Goal: Check status: Check status

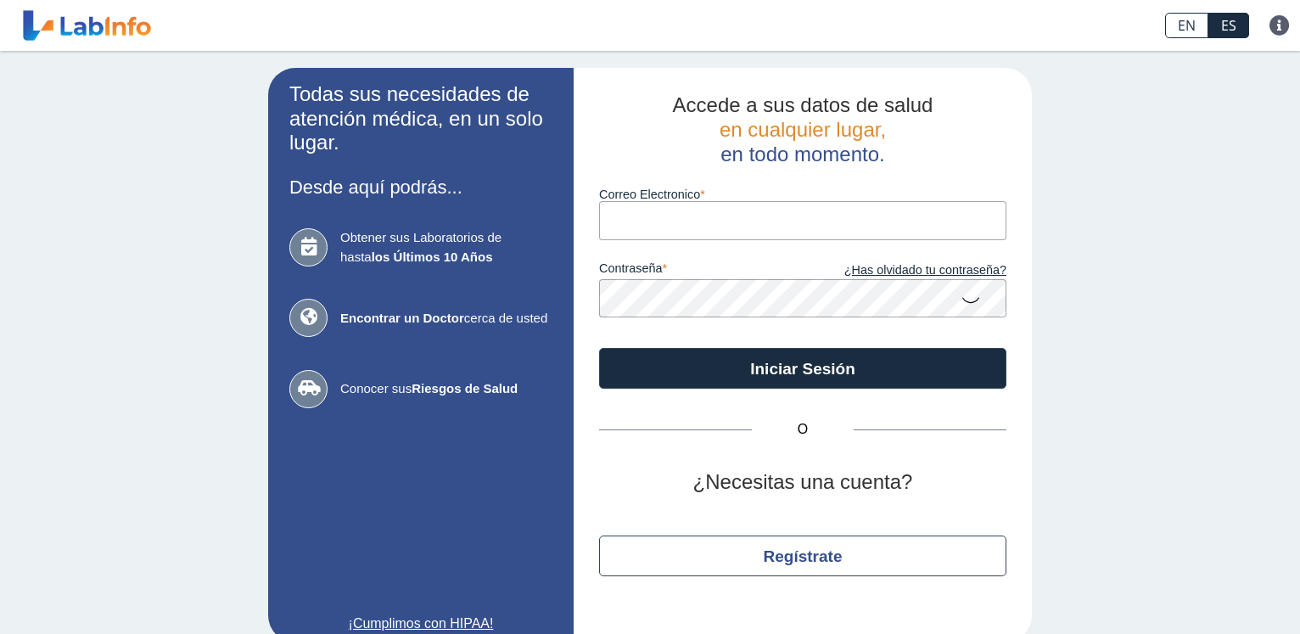
click at [674, 225] on input "Correo Electronico" at bounding box center [802, 220] width 407 height 38
type input "[EMAIL_ADDRESS][DOMAIN_NAME]"
click at [599, 348] on button "Iniciar Sesión" at bounding box center [802, 368] width 407 height 41
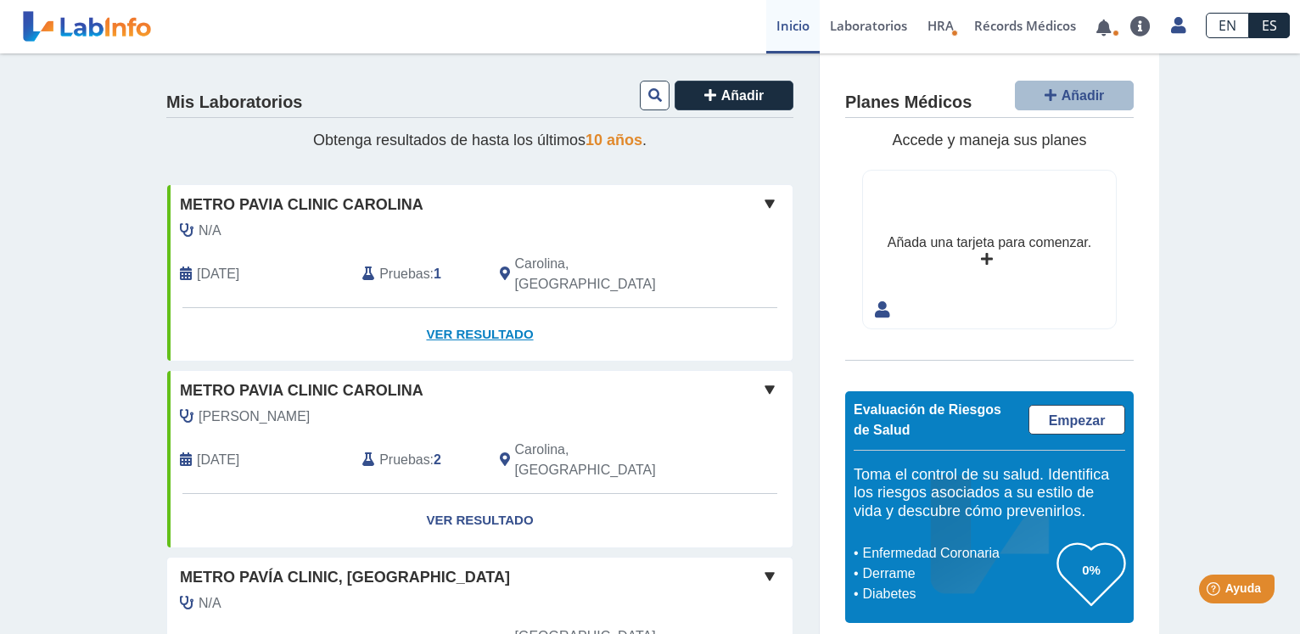
click at [483, 315] on link "Ver Resultado" at bounding box center [480, 334] width 626 height 53
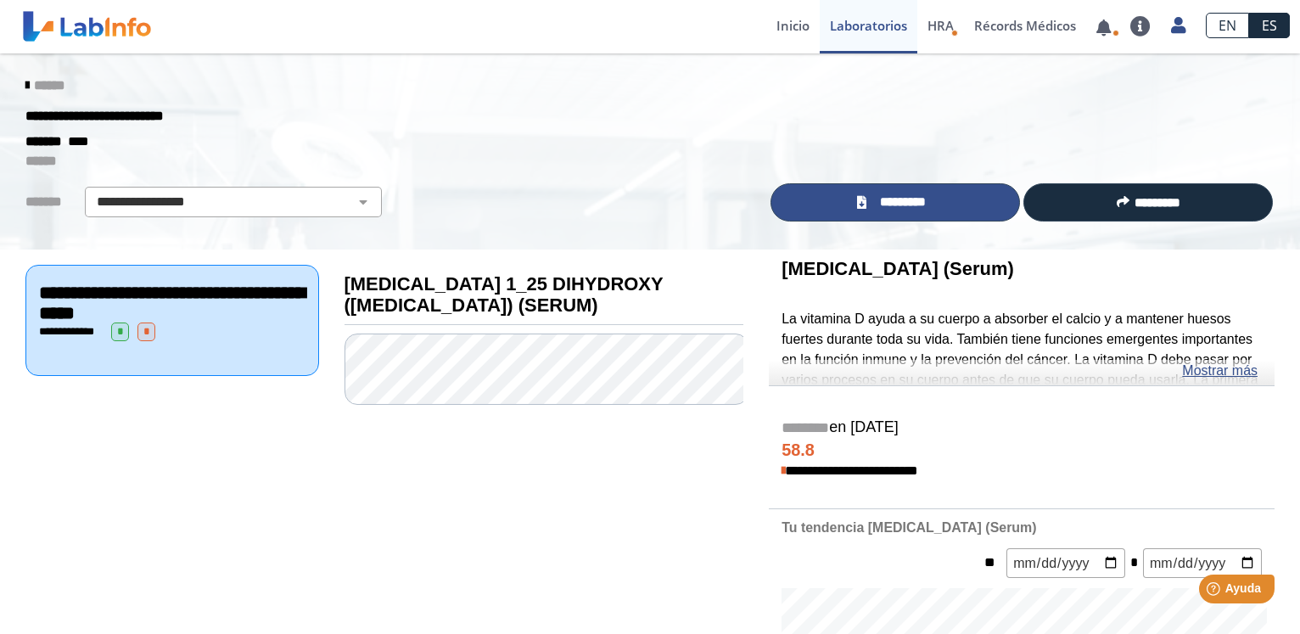
click at [865, 210] on link "*********" at bounding box center [896, 202] width 250 height 38
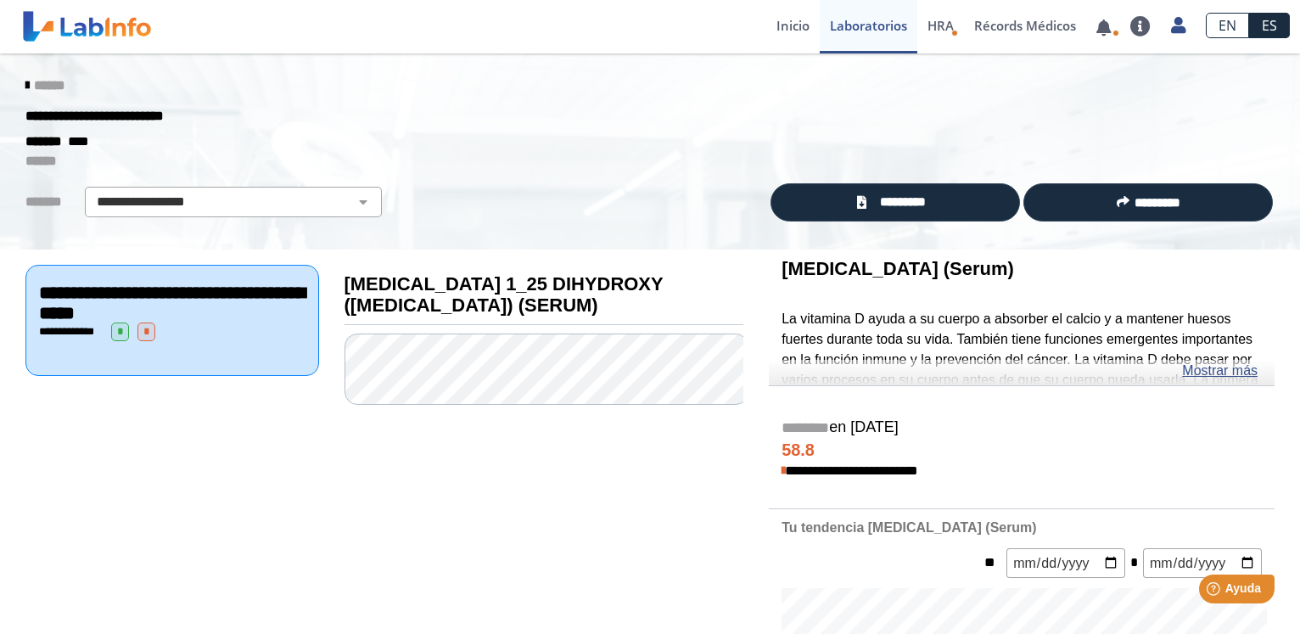
click at [25, 86] on icon at bounding box center [26, 86] width 3 height 14
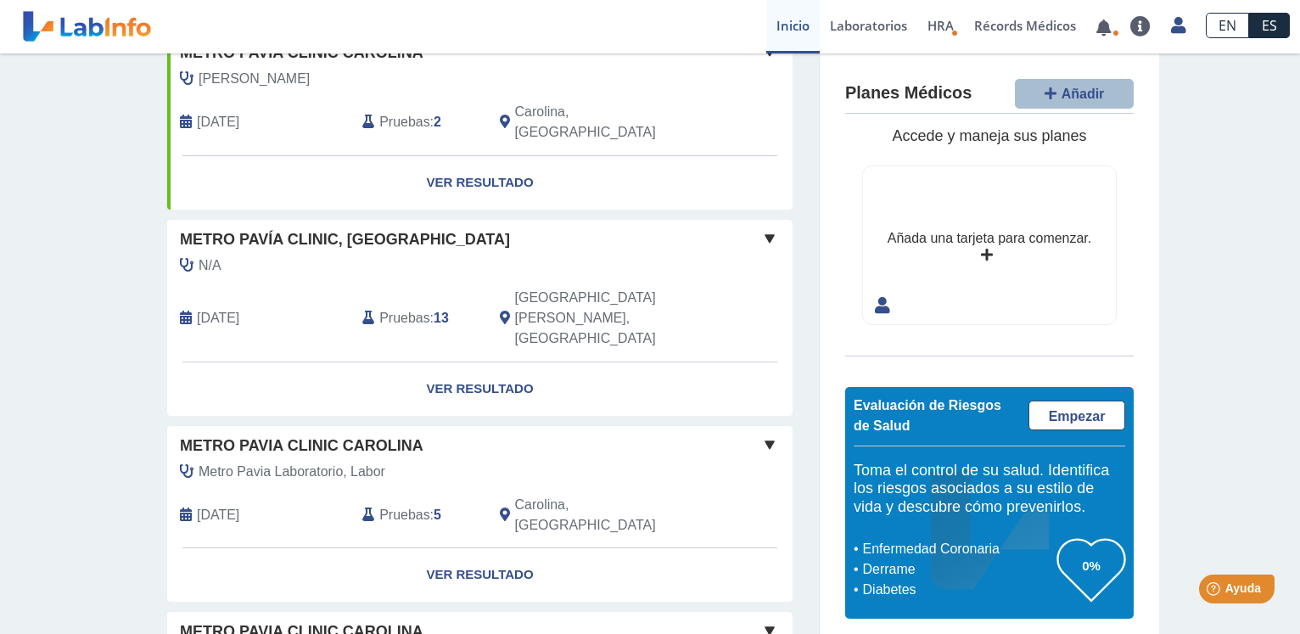
scroll to position [173, 0]
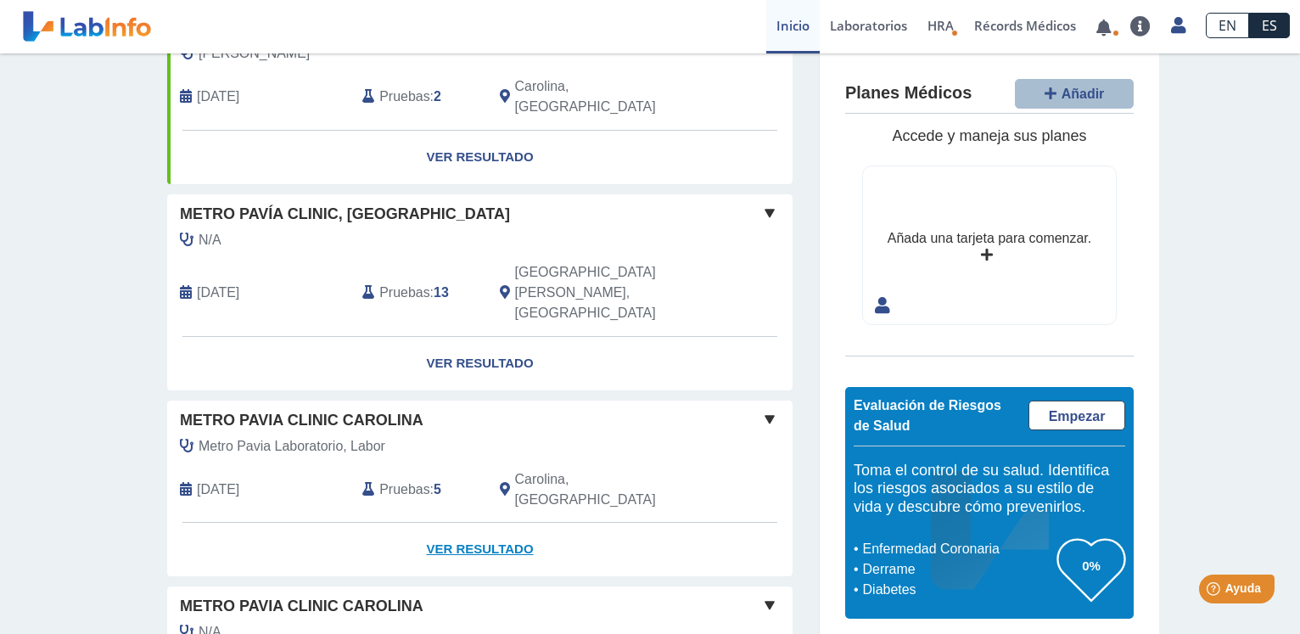
click at [465, 523] on link "Ver Resultado" at bounding box center [480, 549] width 626 height 53
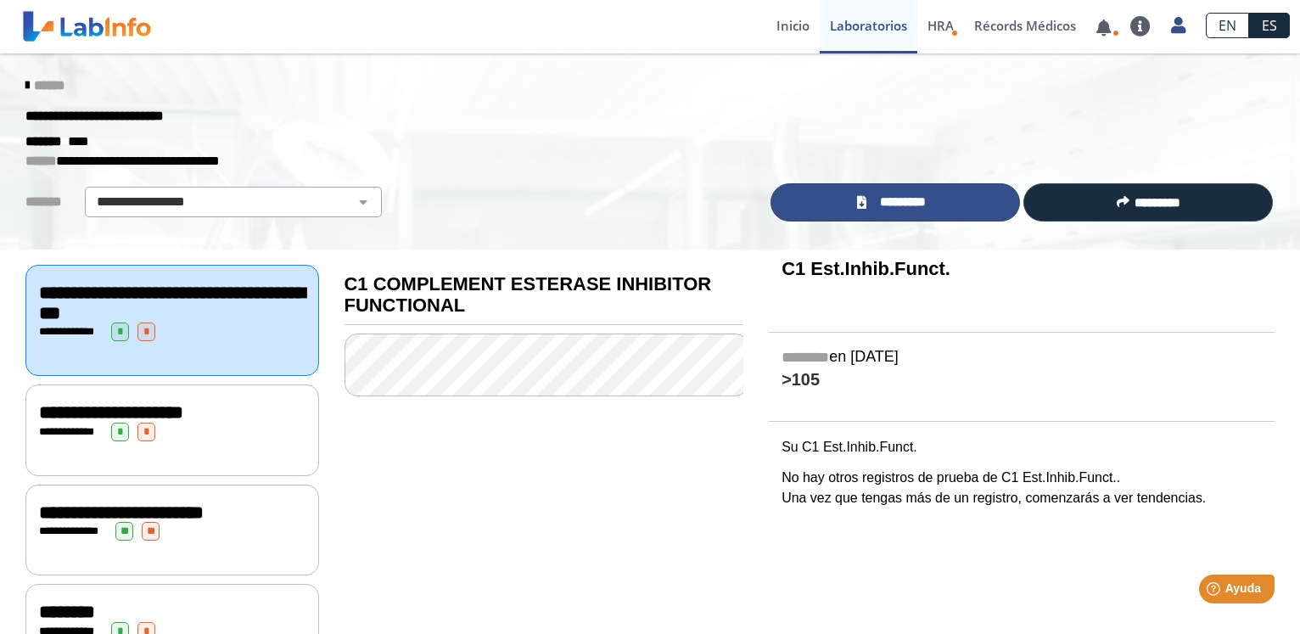
click at [850, 201] on link "*********" at bounding box center [896, 202] width 250 height 38
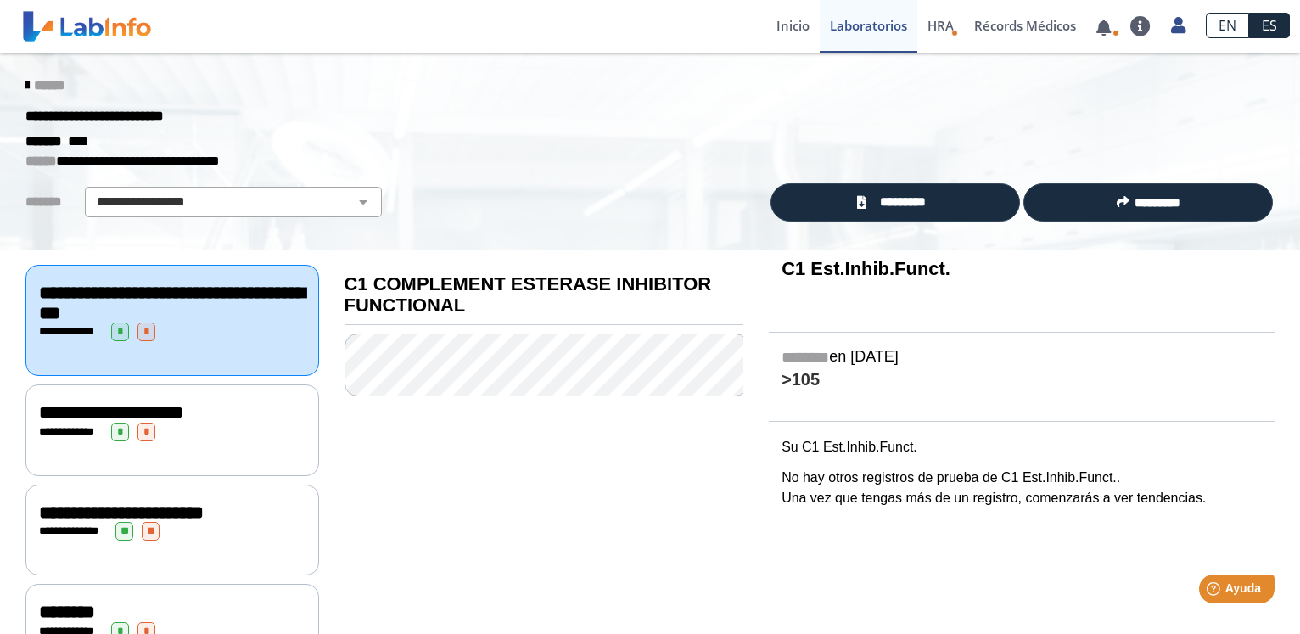
click at [25, 81] on icon at bounding box center [26, 86] width 3 height 14
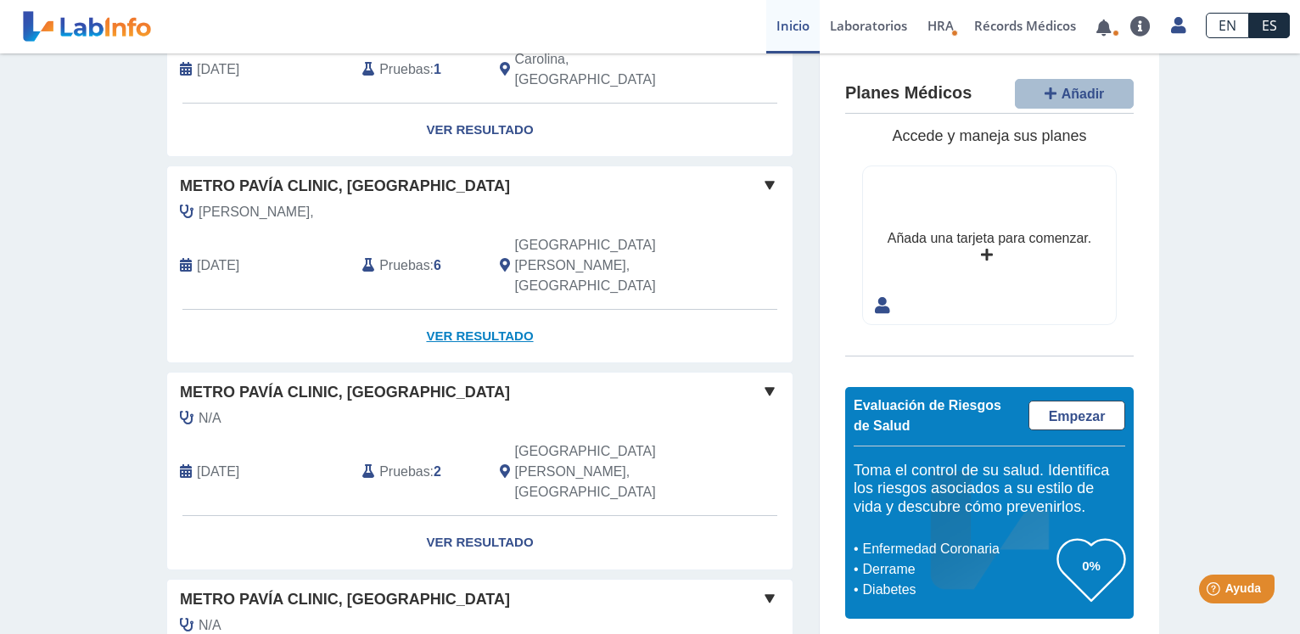
scroll to position [952, 0]
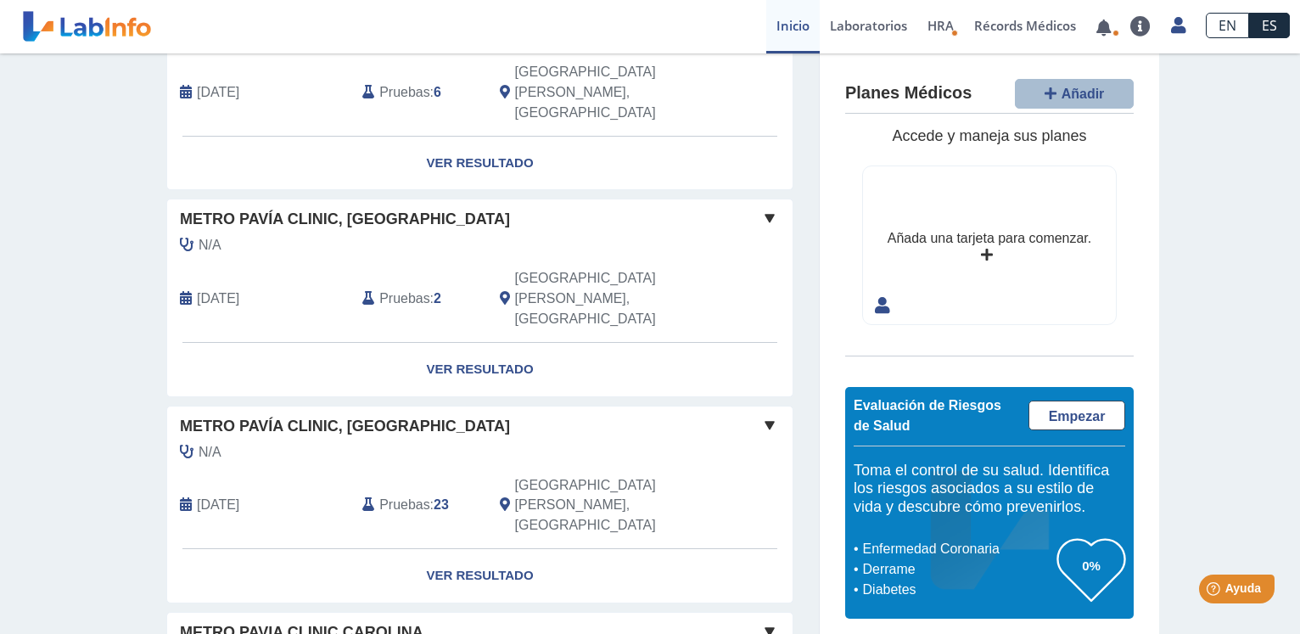
click at [765, 415] on span at bounding box center [770, 425] width 20 height 20
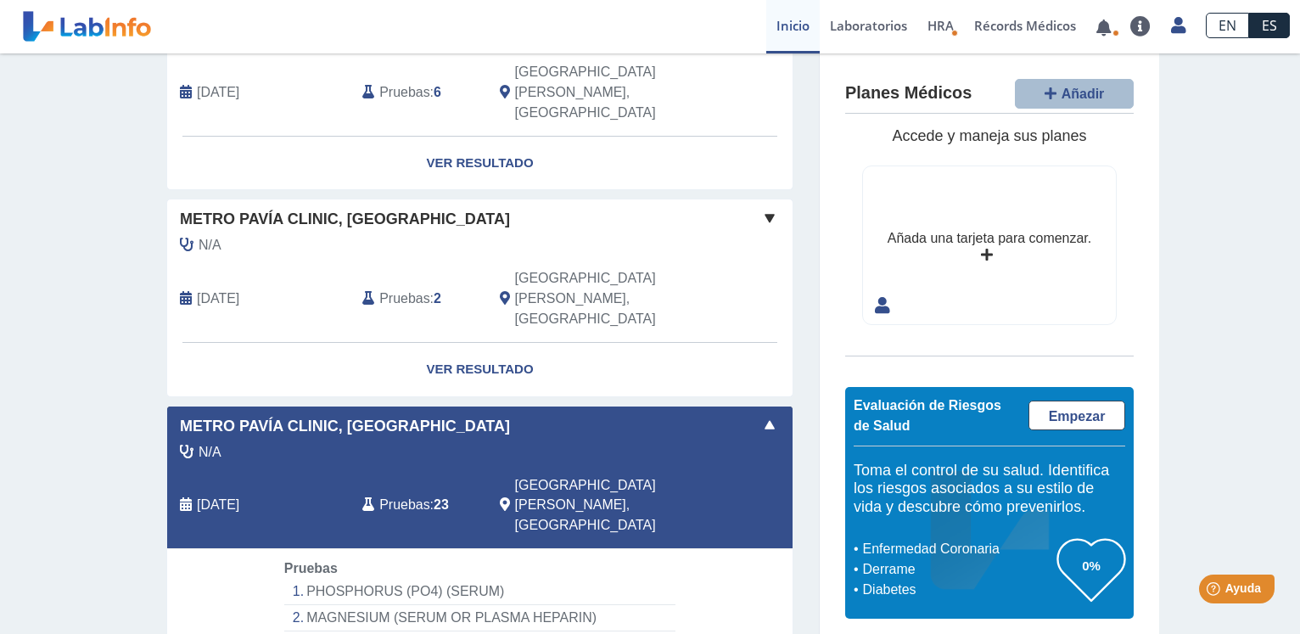
click at [763, 415] on span at bounding box center [770, 425] width 20 height 20
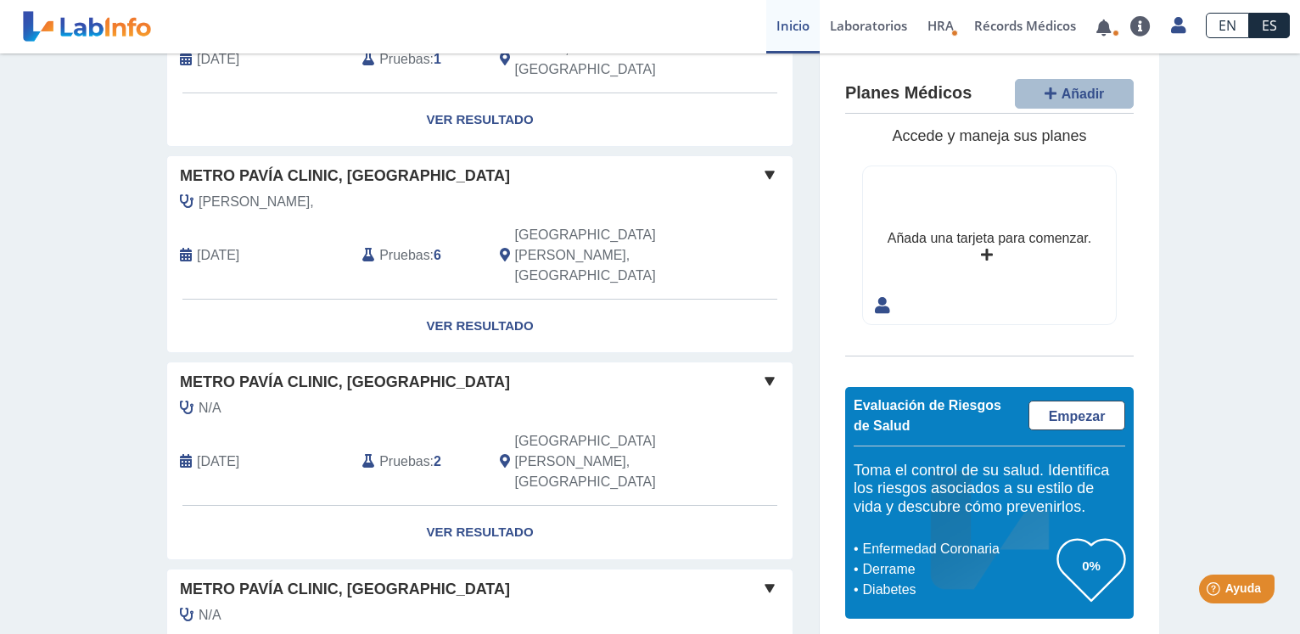
scroll to position [609, 0]
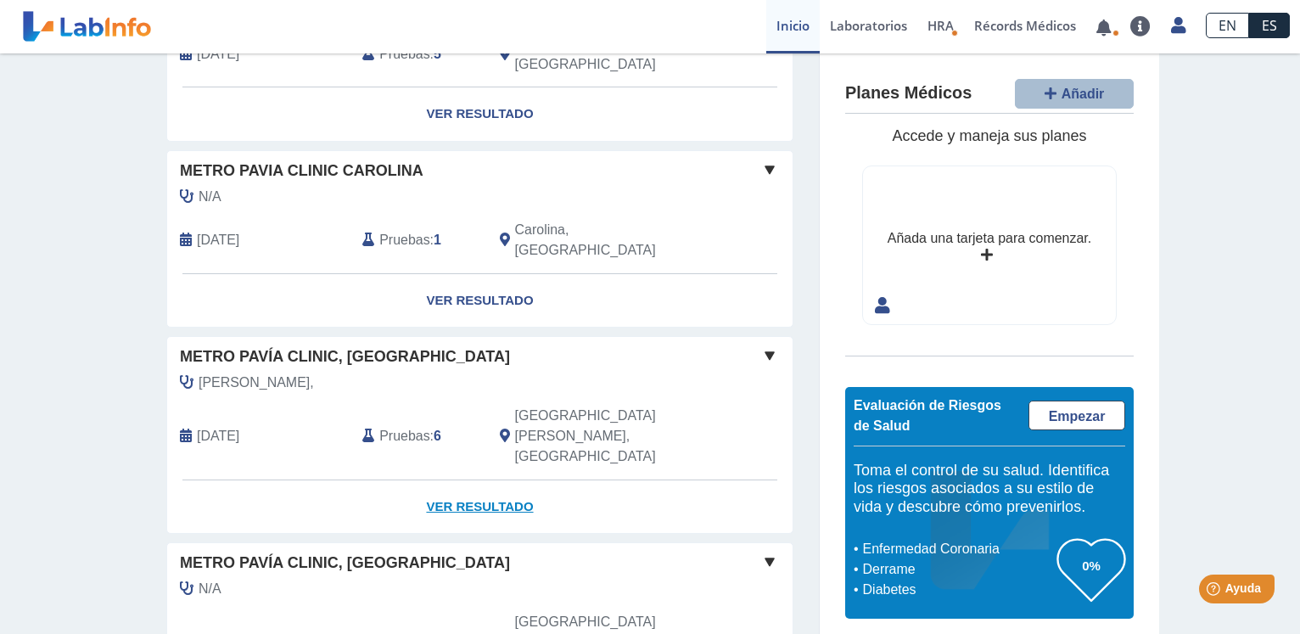
click at [476, 480] on link "Ver Resultado" at bounding box center [480, 506] width 626 height 53
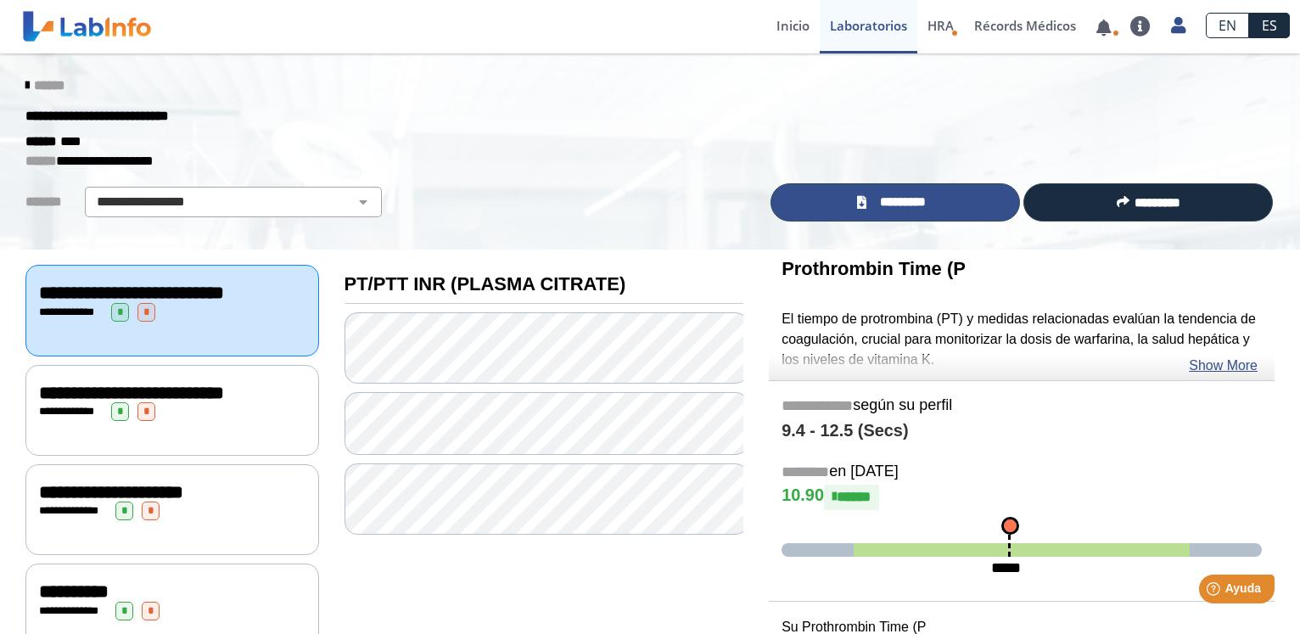
click at [829, 211] on link "*********" at bounding box center [896, 202] width 250 height 38
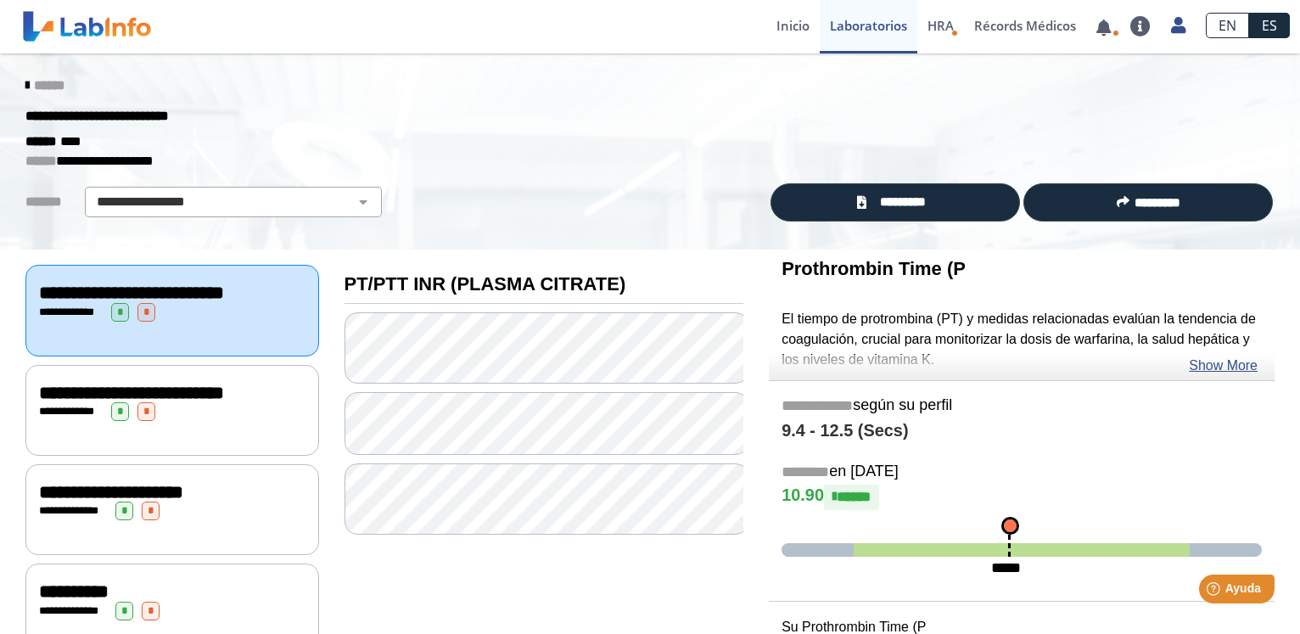
click at [25, 87] on icon at bounding box center [26, 86] width 3 height 14
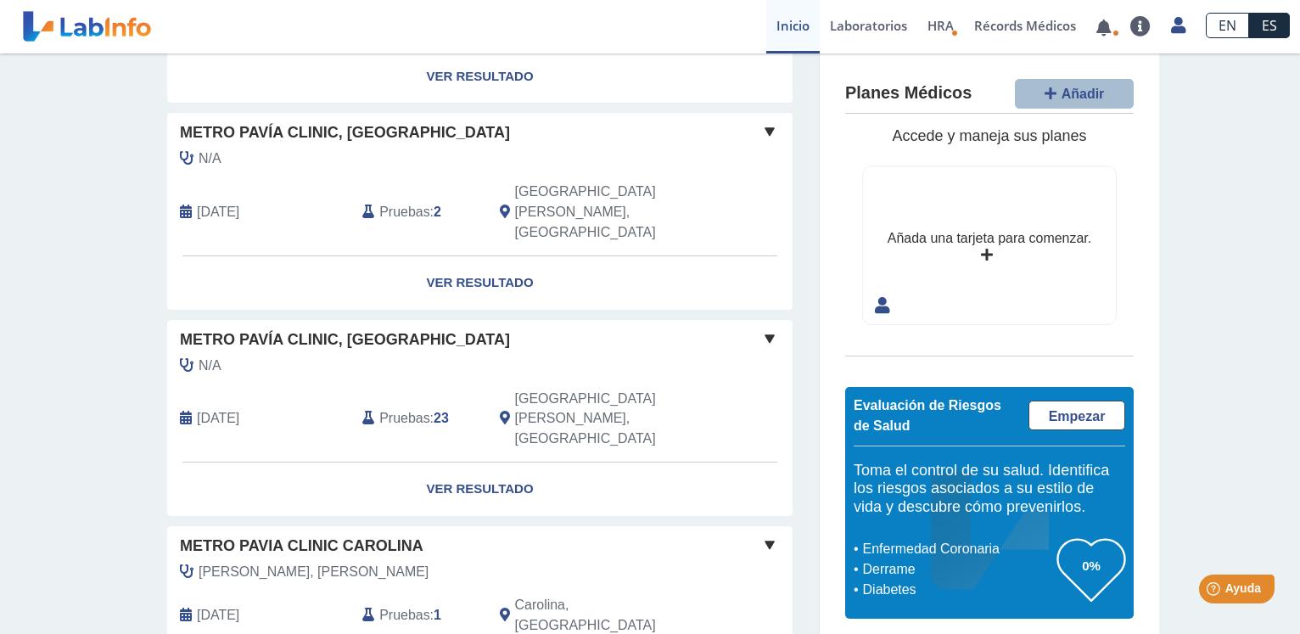
scroll to position [1301, 0]
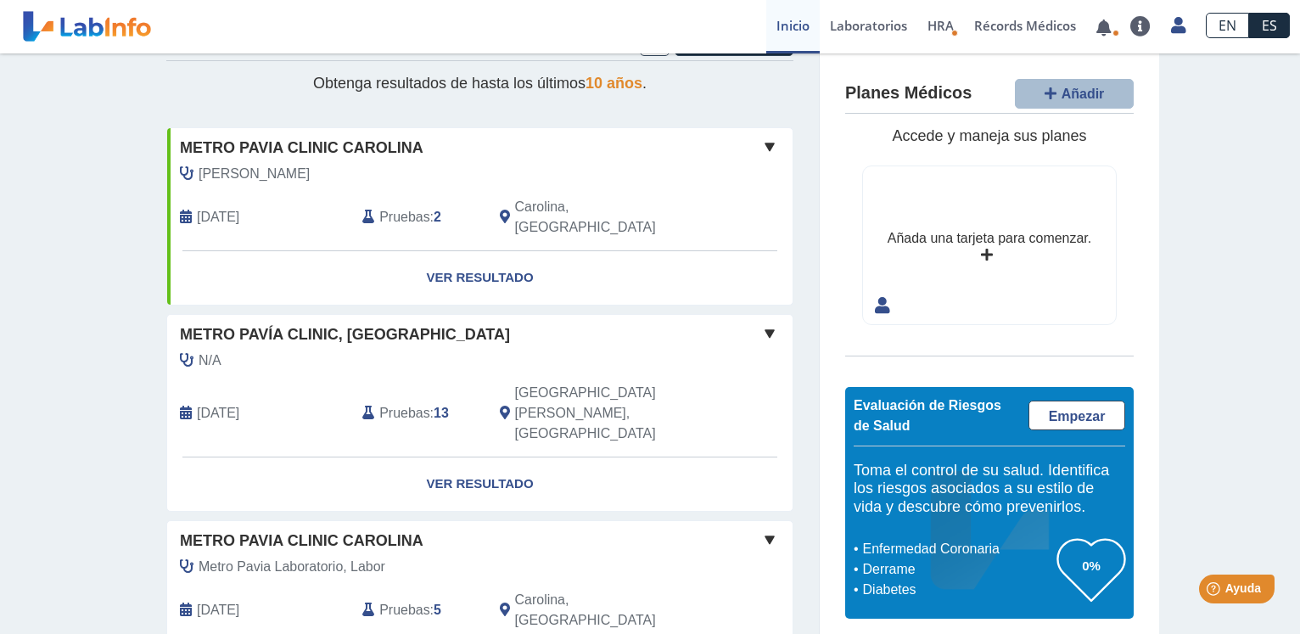
scroll to position [0, 0]
